Goal: Task Accomplishment & Management: Use online tool/utility

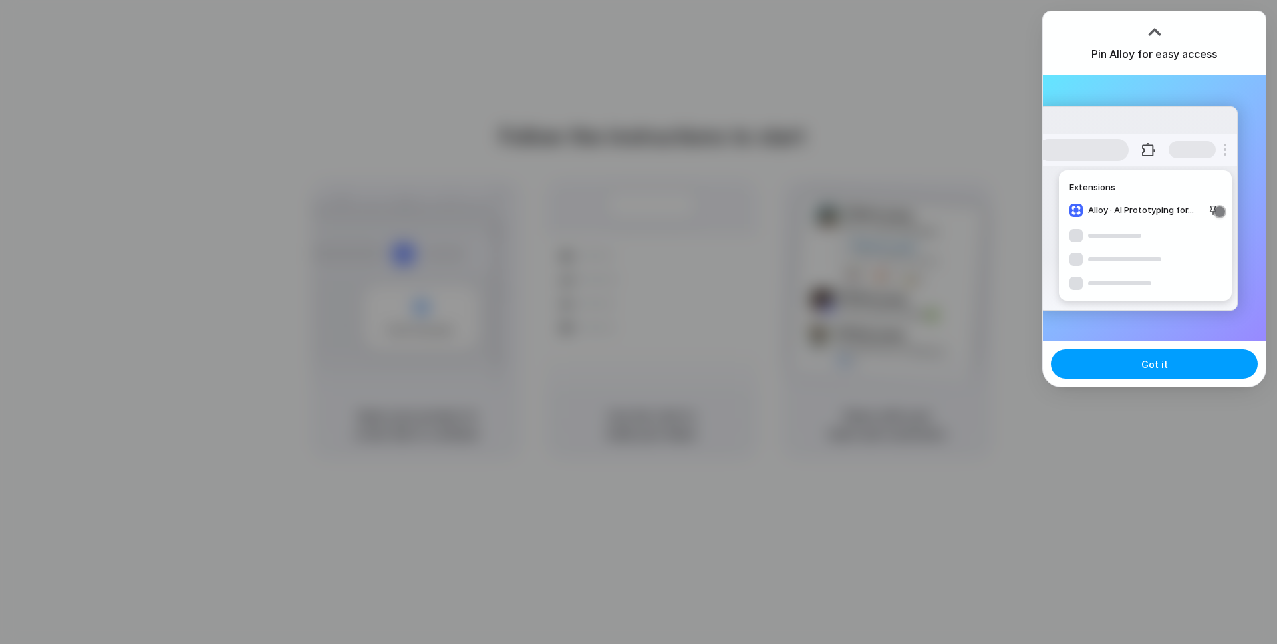
click at [1170, 355] on button "Got it" at bounding box center [1154, 363] width 207 height 29
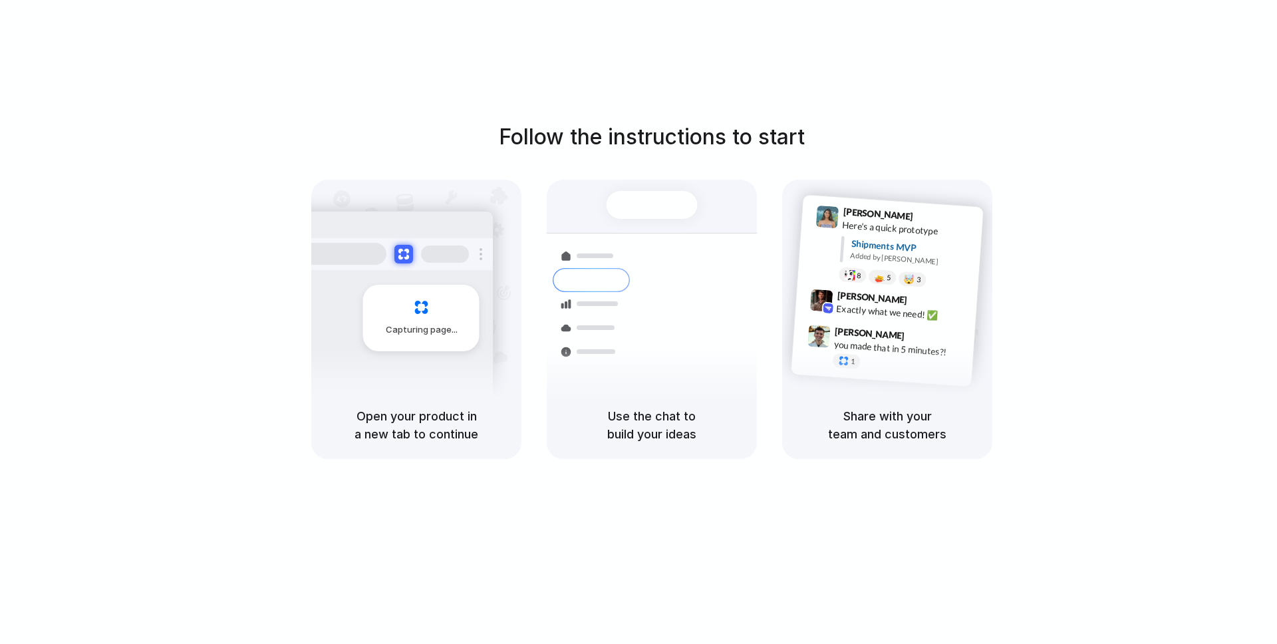
click at [1078, 346] on div "Follow the instructions to start Capturing page Open your product in a new tab …" at bounding box center [651, 290] width 1277 height 338
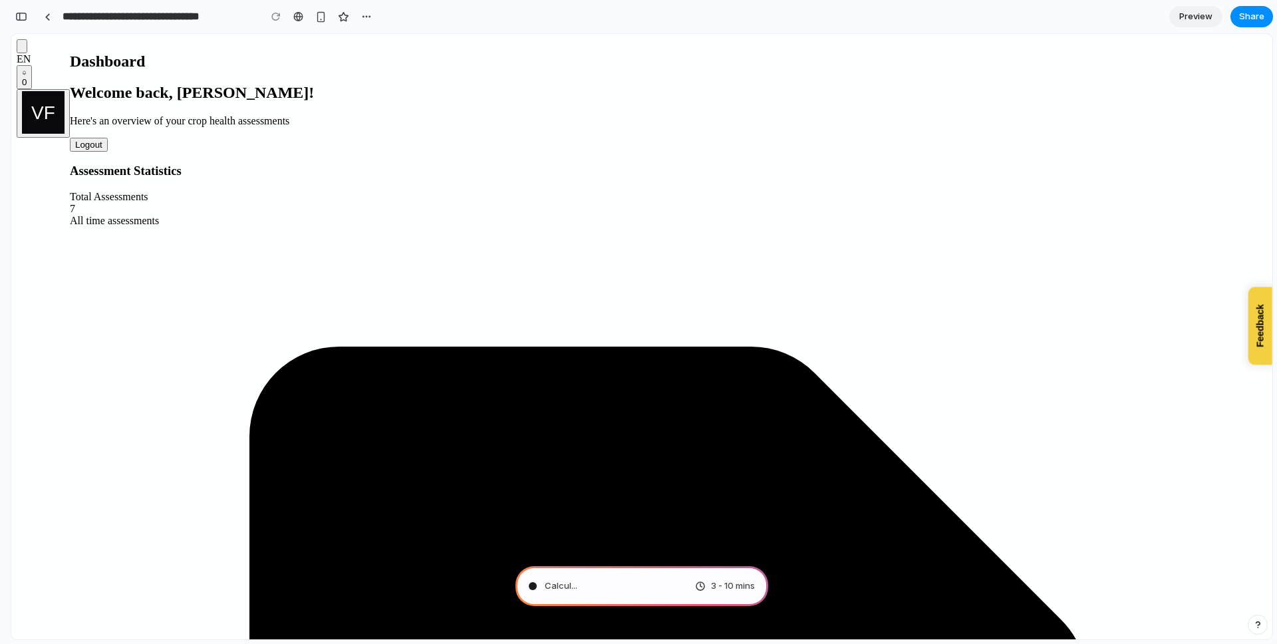
scroll to position [12, 0]
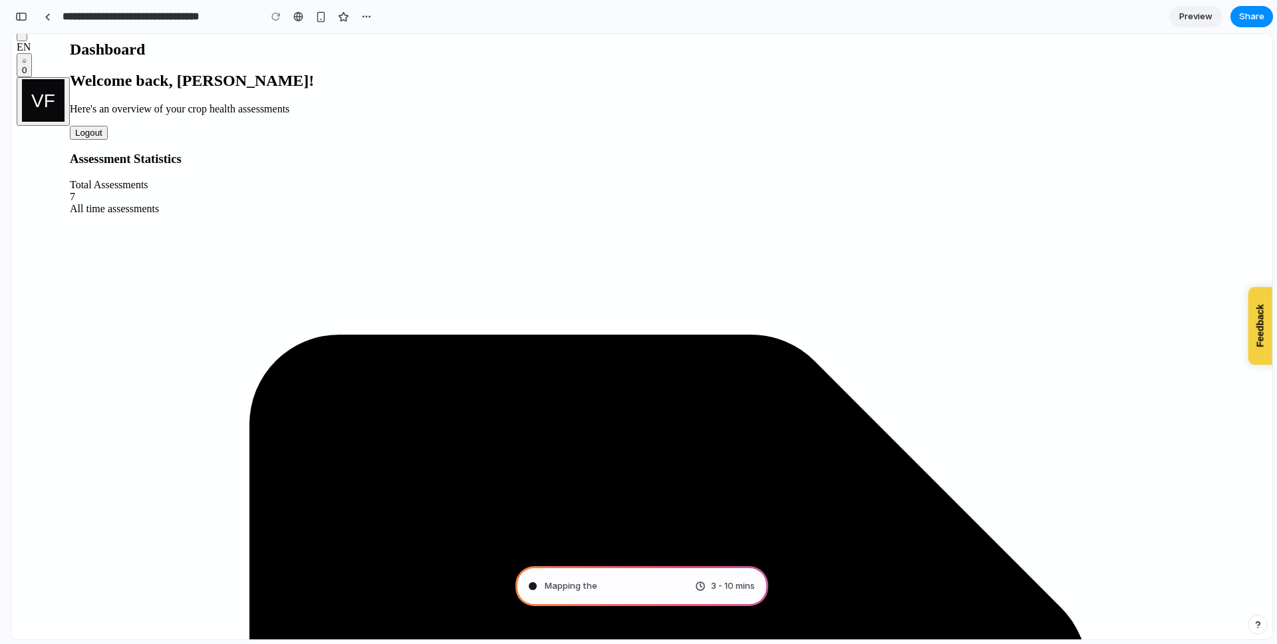
type input "**********"
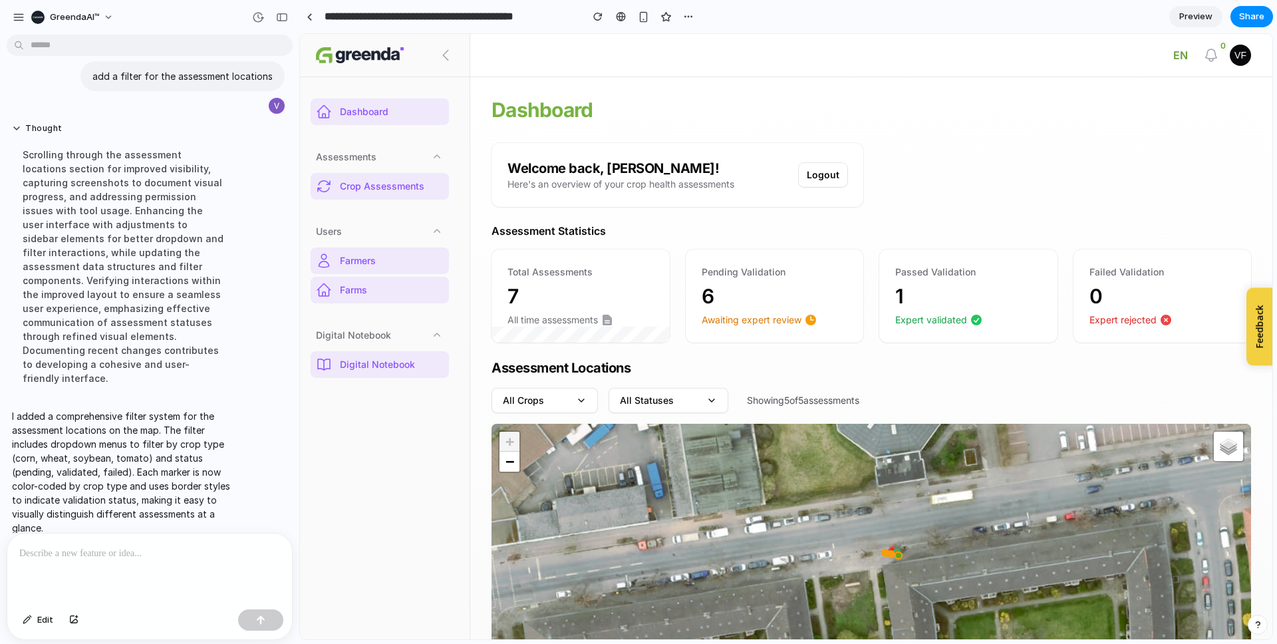
scroll to position [20, 0]
click at [579, 400] on icon at bounding box center [581, 400] width 11 height 11
click at [675, 395] on button "All Statuses" at bounding box center [669, 400] width 120 height 25
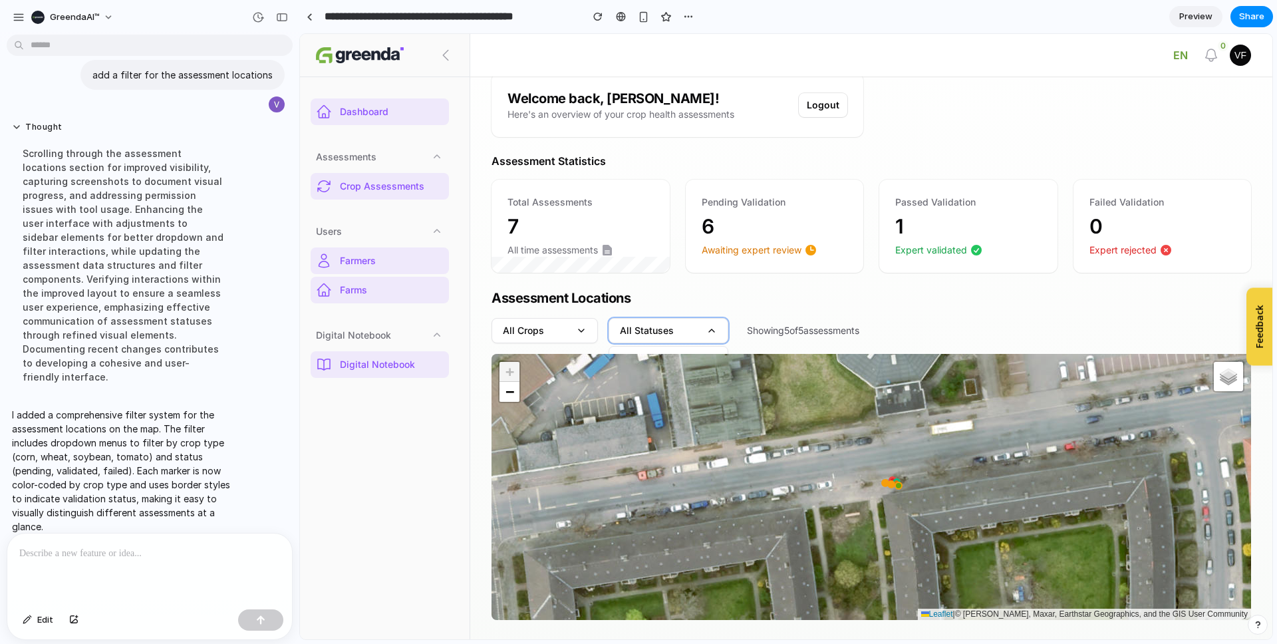
scroll to position [72, 0]
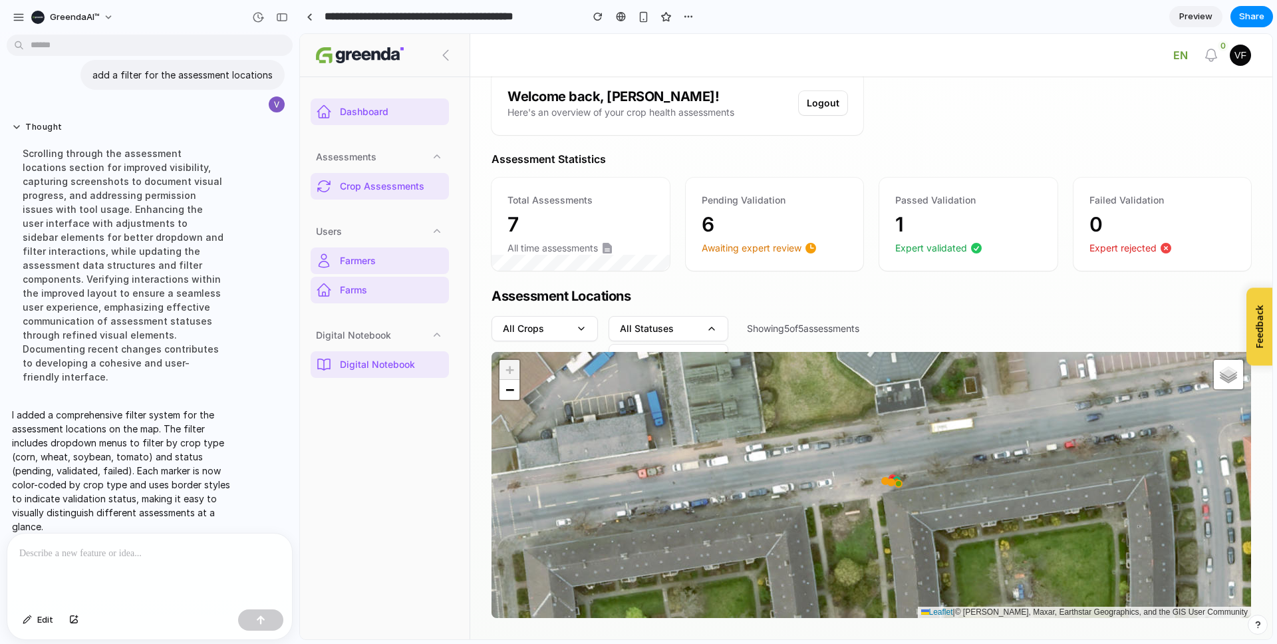
click at [141, 570] on div at bounding box center [149, 568] width 285 height 71
click at [414, 378] on nav "Dashboard Assessments Crop Assessments Users Farmers Farms Digital Notebook Dig…" at bounding box center [385, 357] width 170 height 563
click at [380, 402] on nav "Dashboard Assessments Crop Assessments Users Farmers Farms Digital Notebook Dig…" at bounding box center [385, 357] width 170 height 563
click at [390, 198] on link "Crop Assessments" at bounding box center [380, 186] width 138 height 27
click at [394, 187] on span "Crop Assessments" at bounding box center [392, 186] width 104 height 13
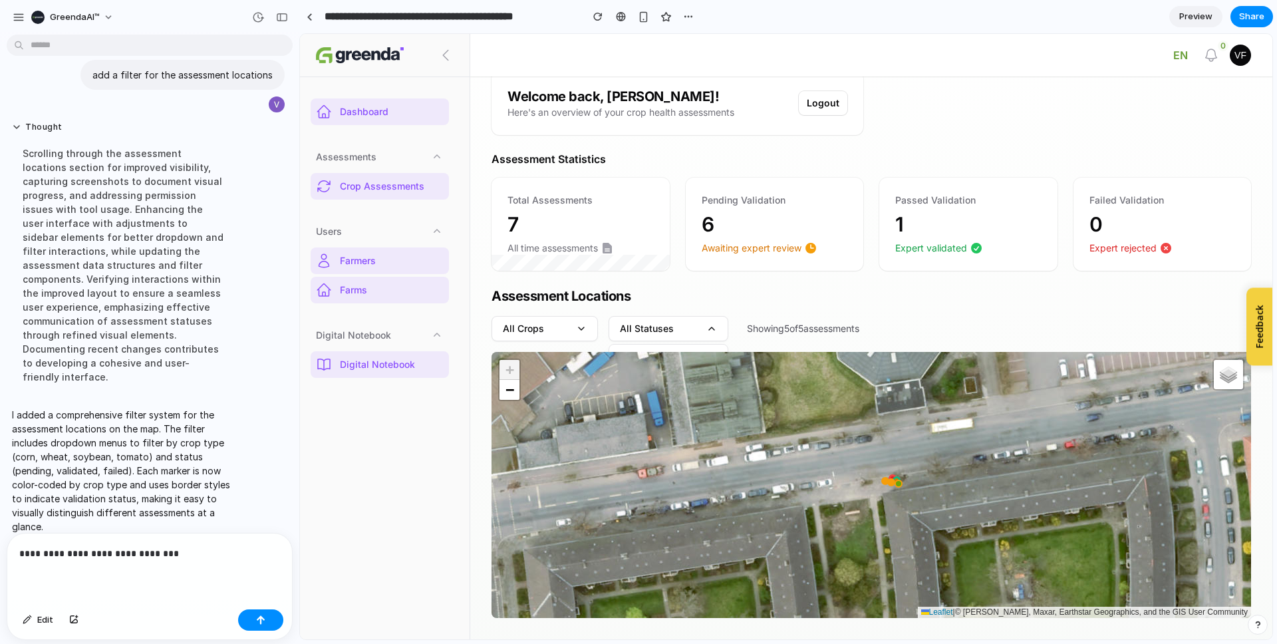
click at [168, 567] on div "**********" at bounding box center [149, 568] width 285 height 71
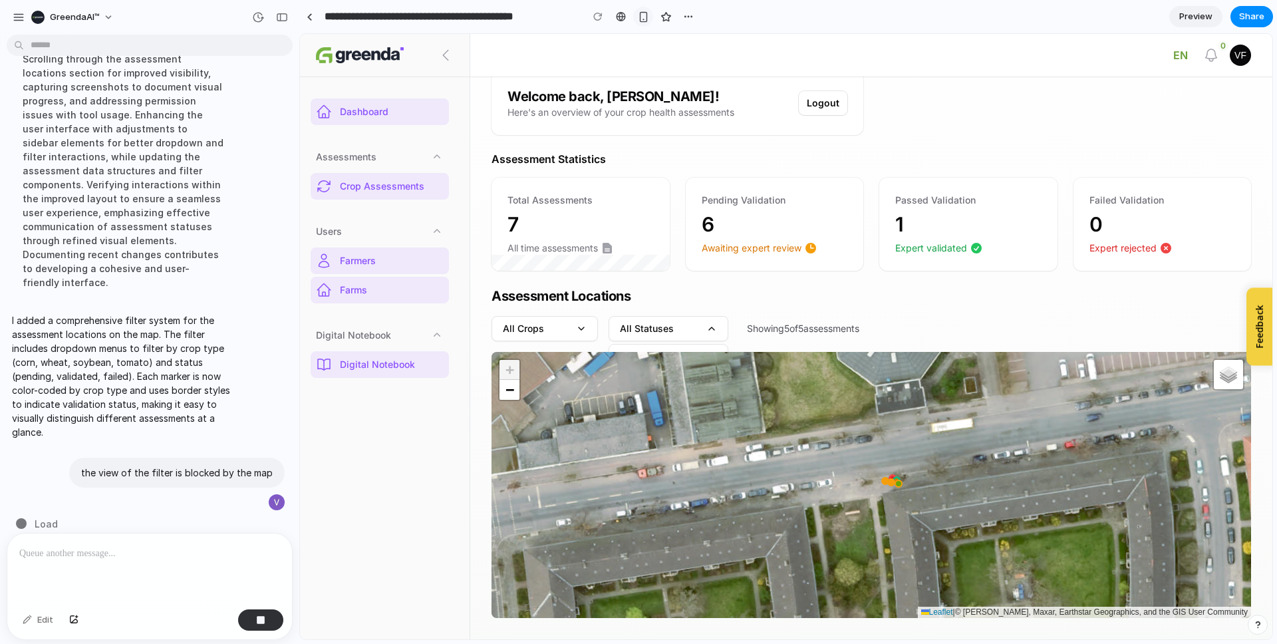
click at [643, 19] on div "button" at bounding box center [643, 16] width 11 height 11
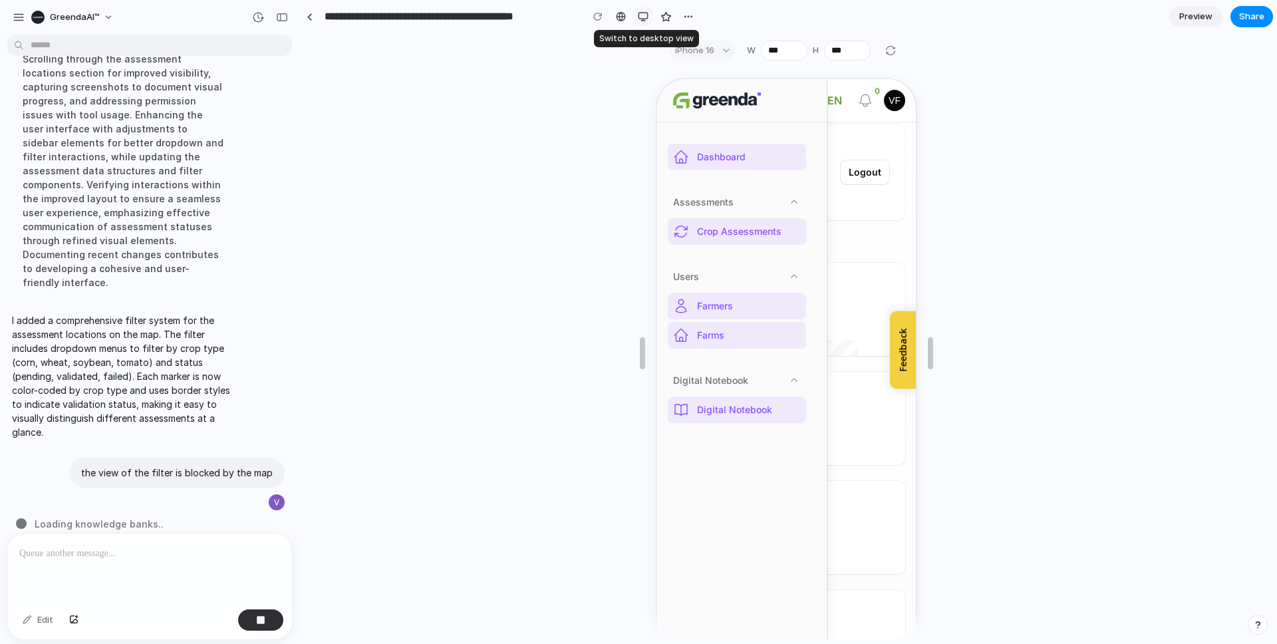
click at [643, 19] on div "button" at bounding box center [643, 16] width 11 height 11
